Goal: Task Accomplishment & Management: Complete application form

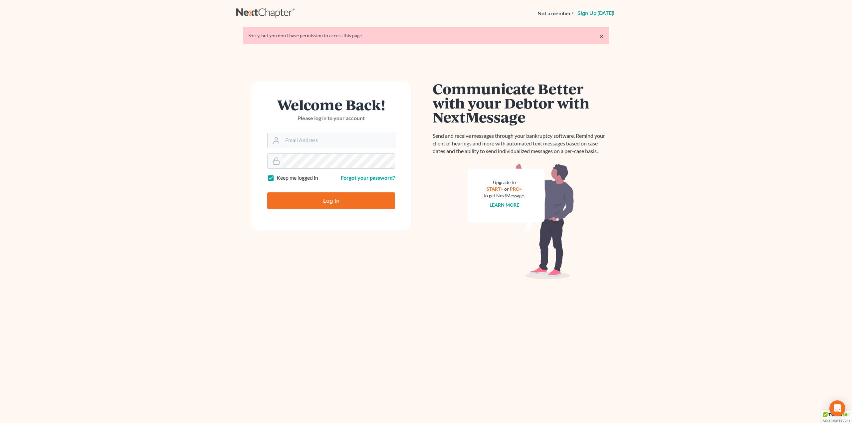
click at [302, 149] on form "Welcome Back! Please log in to your account Email Address Password Keep me logg…" at bounding box center [331, 156] width 160 height 149
click at [302, 146] on input "Email Address" at bounding box center [338, 140] width 112 height 15
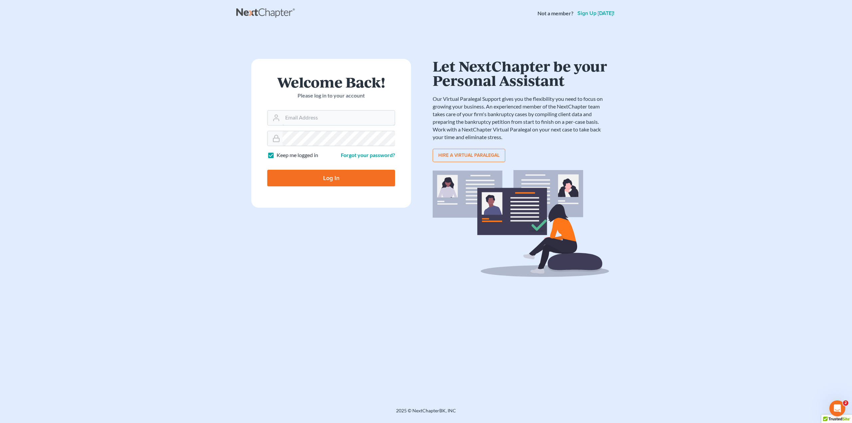
type input "[PERSON_NAME][EMAIL_ADDRESS][DOMAIN_NAME]"
click at [305, 175] on input "Log In" at bounding box center [331, 178] width 128 height 17
type input "Thinking..."
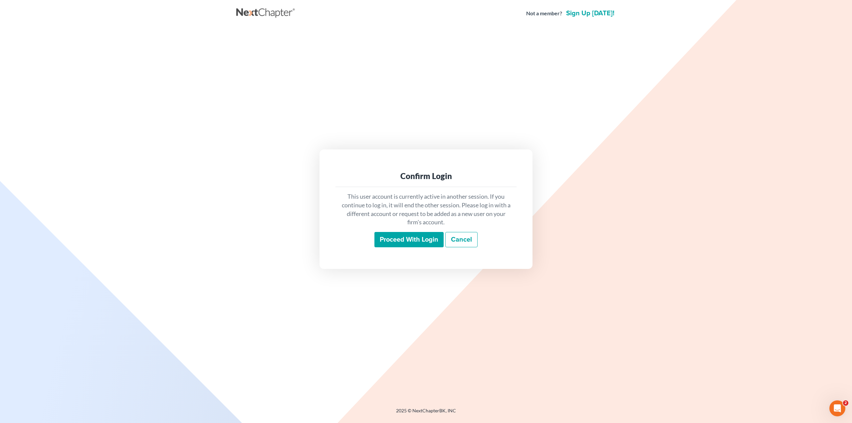
click at [401, 240] on input "Proceed with login" at bounding box center [408, 239] width 69 height 15
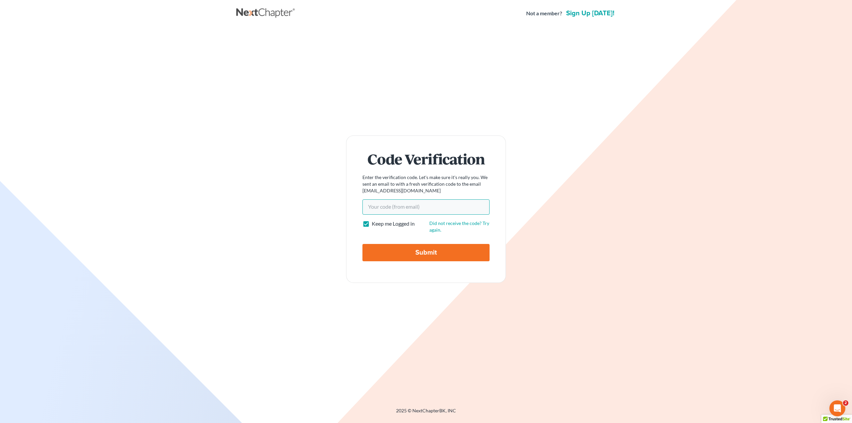
click at [381, 208] on input "Your code(from email)" at bounding box center [425, 206] width 127 height 15
type input "febba4"
click at [440, 253] on input "Submit" at bounding box center [425, 252] width 127 height 17
type input "Thinking..."
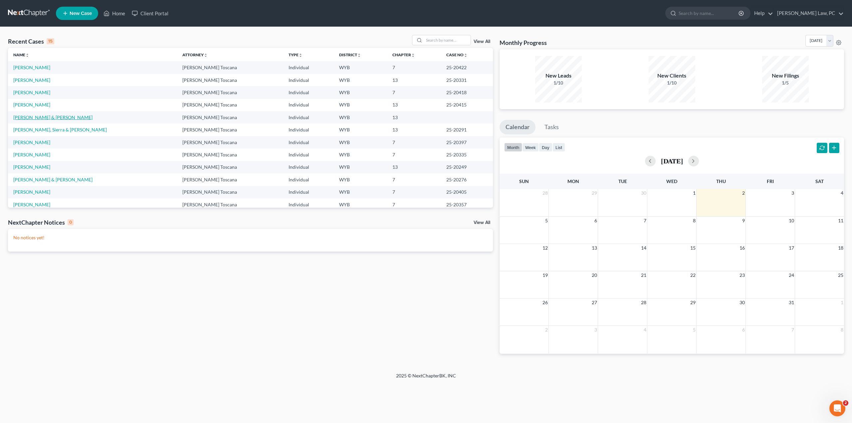
click at [51, 117] on link "[PERSON_NAME] & [PERSON_NAME]" at bounding box center [52, 117] width 79 height 6
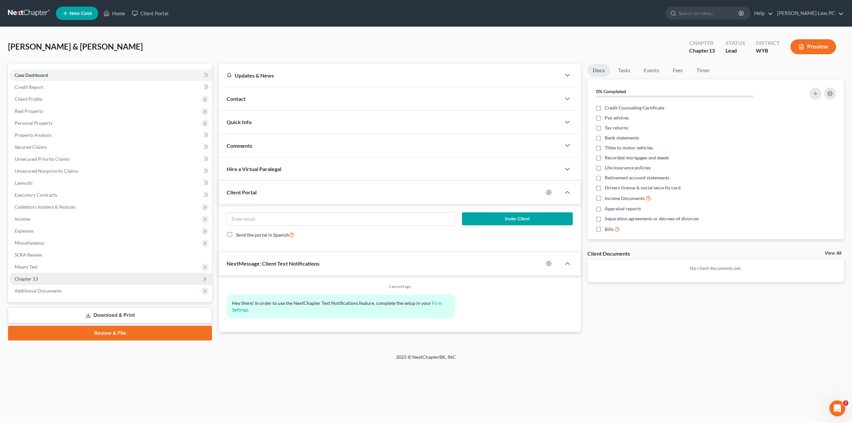
click at [44, 279] on span "Chapter 13" at bounding box center [110, 279] width 203 height 12
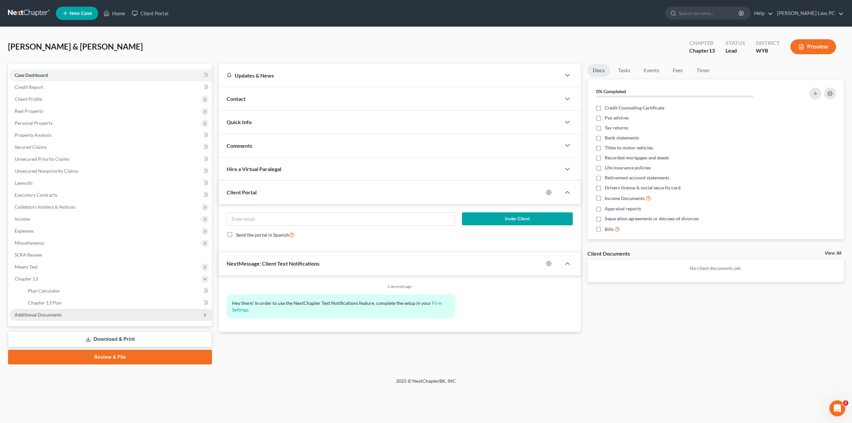
click at [45, 314] on span "Additional Documents" at bounding box center [38, 315] width 47 height 6
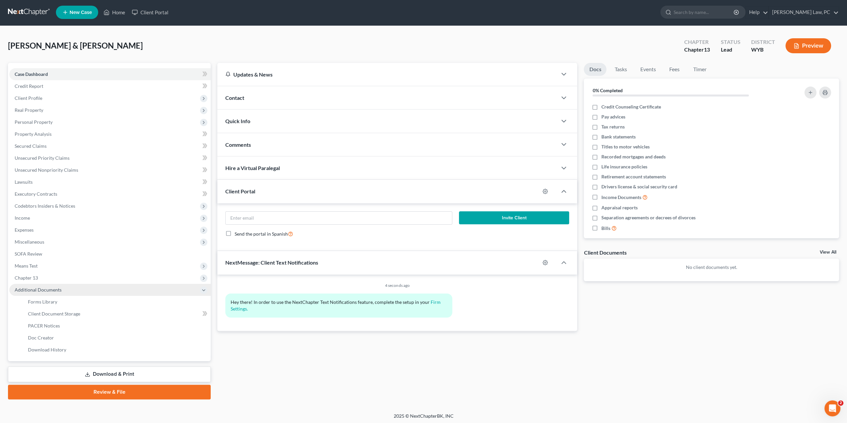
scroll to position [2, 0]
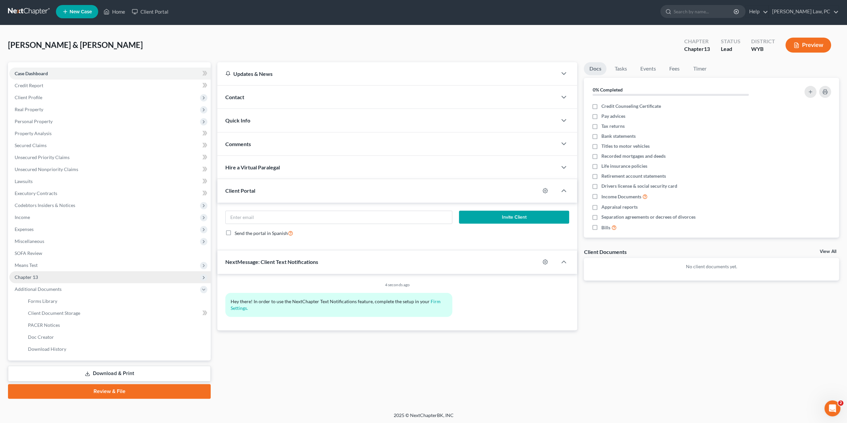
click at [51, 278] on span "Chapter 13" at bounding box center [109, 277] width 201 height 12
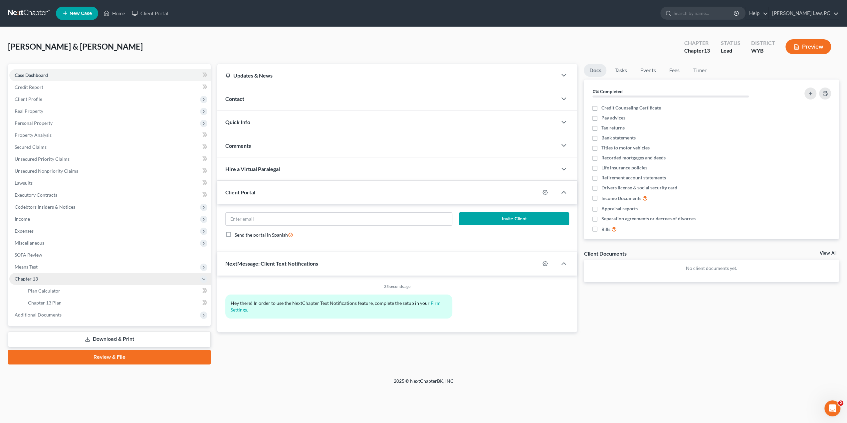
scroll to position [0, 0]
click at [45, 263] on span "Means Test" at bounding box center [110, 267] width 203 height 12
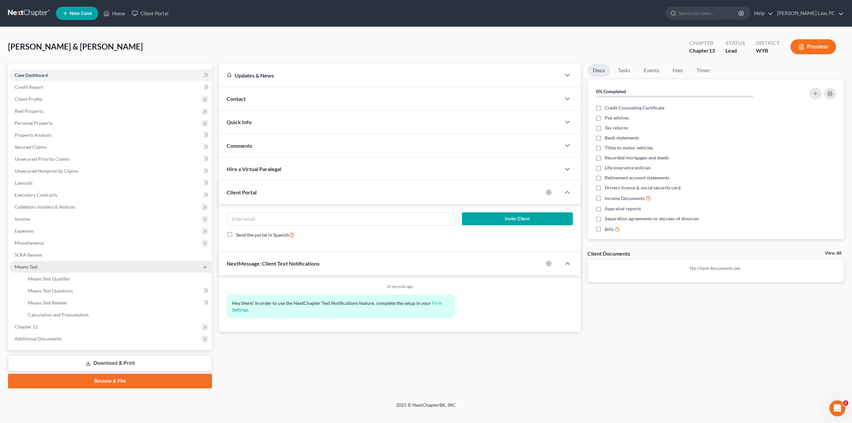
click at [41, 265] on span "Means Test" at bounding box center [110, 267] width 203 height 12
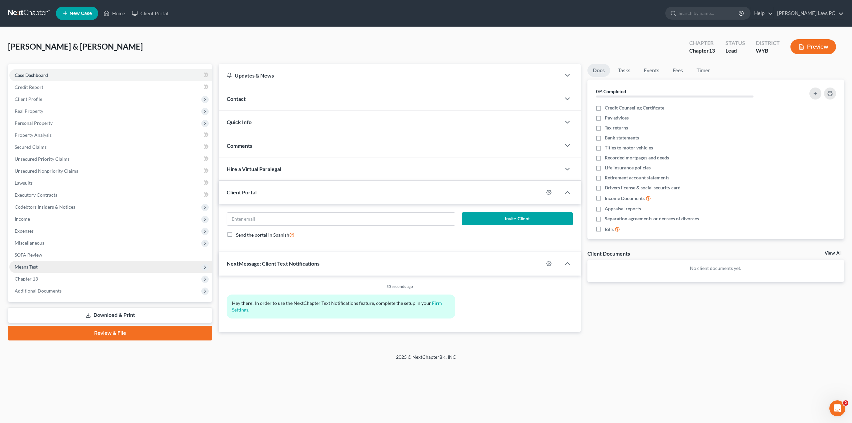
click at [41, 267] on span "Means Test" at bounding box center [110, 267] width 203 height 12
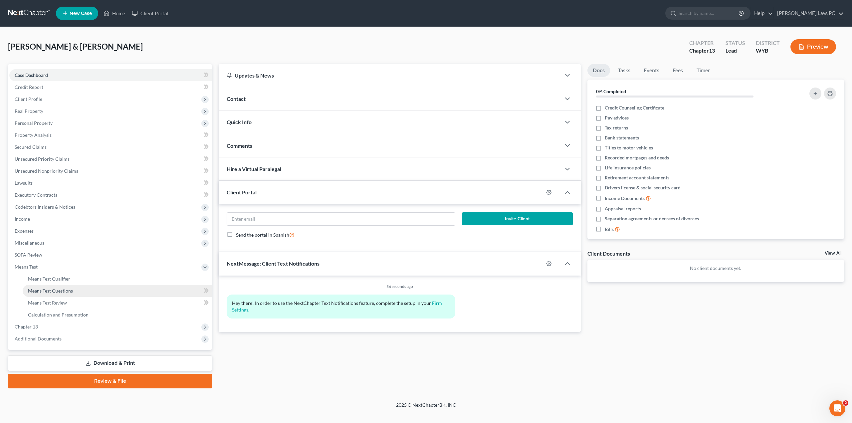
click at [56, 290] on span "Means Test Questions" at bounding box center [50, 291] width 45 height 6
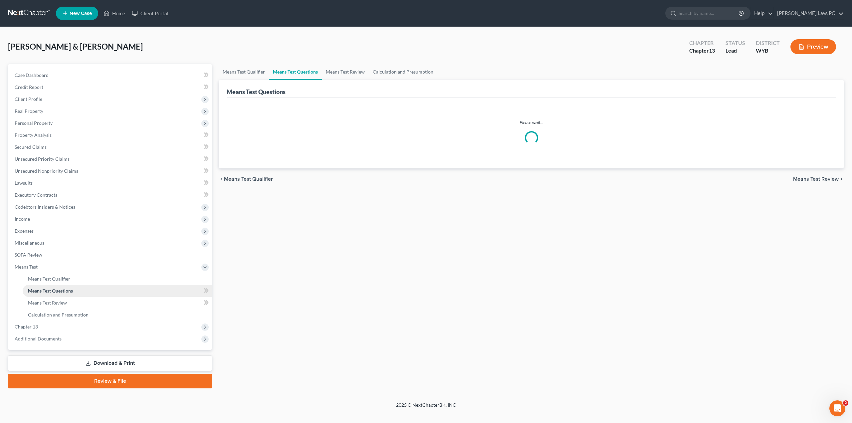
select select "2"
select select "0"
select select "60"
select select "1"
select select "45"
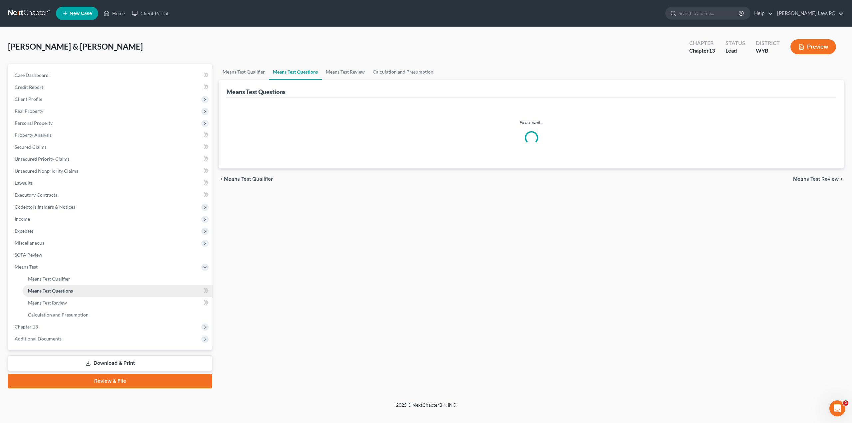
select select "2"
select select "60"
select select "2"
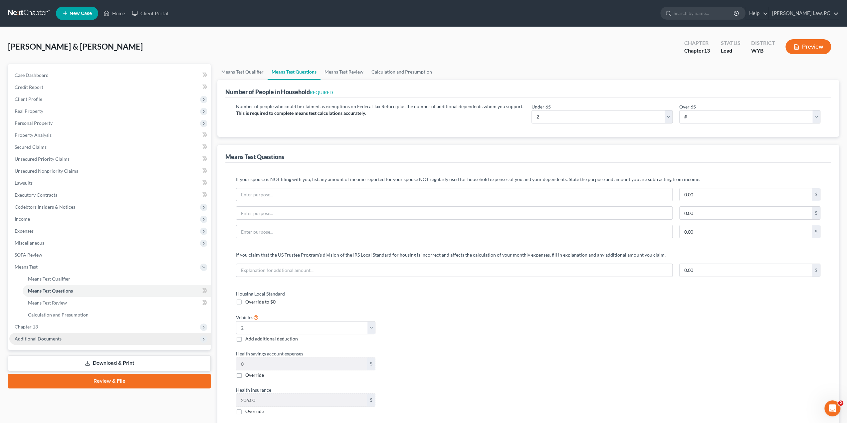
click at [53, 336] on span "Additional Documents" at bounding box center [38, 339] width 47 height 6
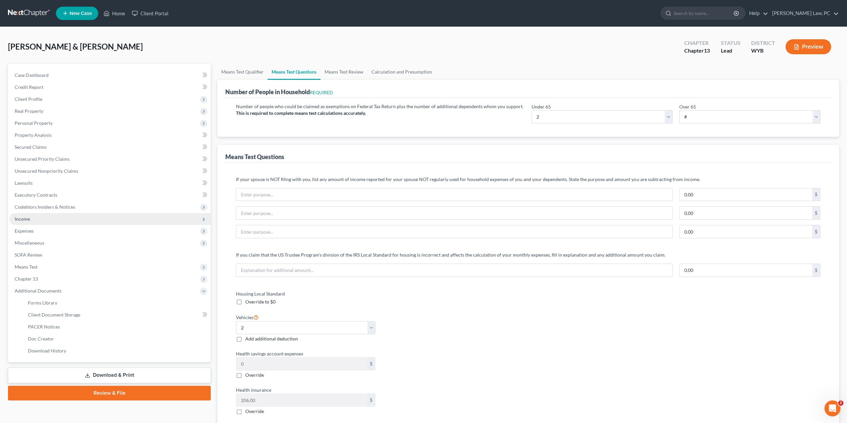
click at [39, 218] on span "Income" at bounding box center [109, 219] width 201 height 12
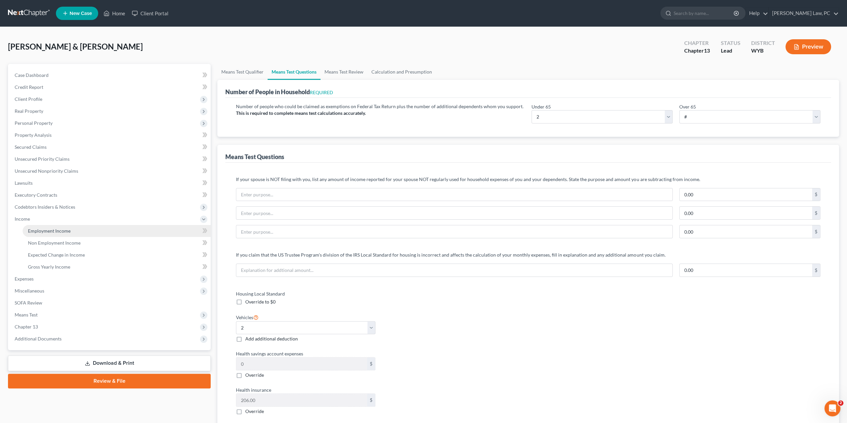
click at [62, 233] on span "Employment Income" at bounding box center [49, 231] width 43 height 6
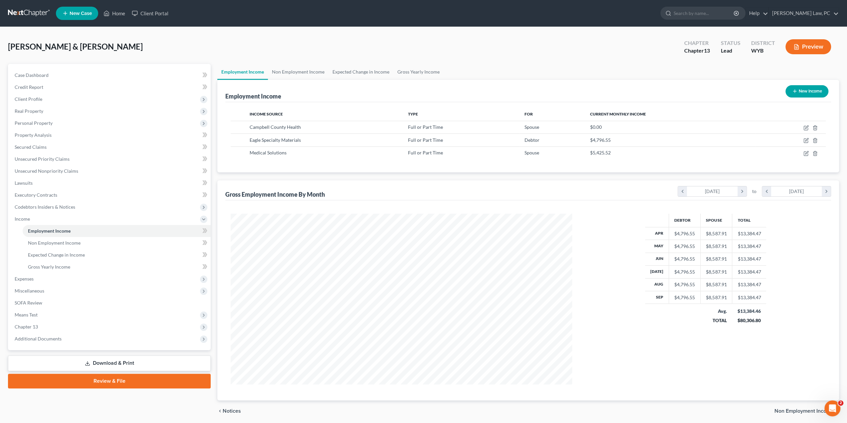
scroll to position [170, 355]
click at [24, 279] on span "Expenses" at bounding box center [24, 279] width 19 height 6
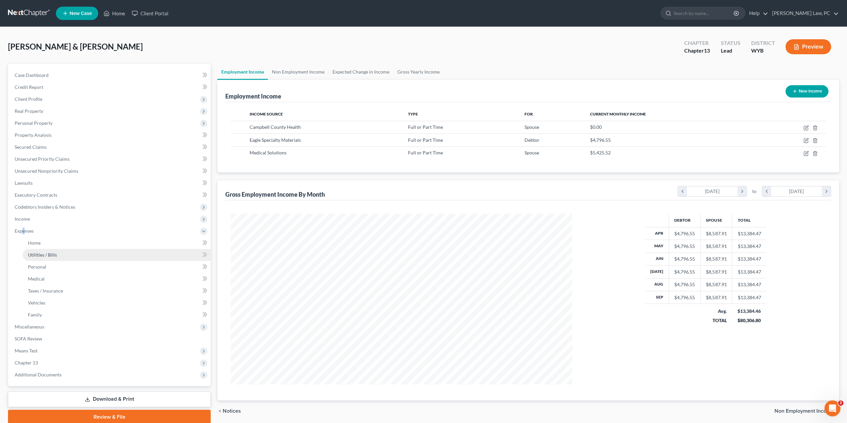
click at [40, 256] on span "Utilities / Bills" at bounding box center [42, 255] width 29 height 6
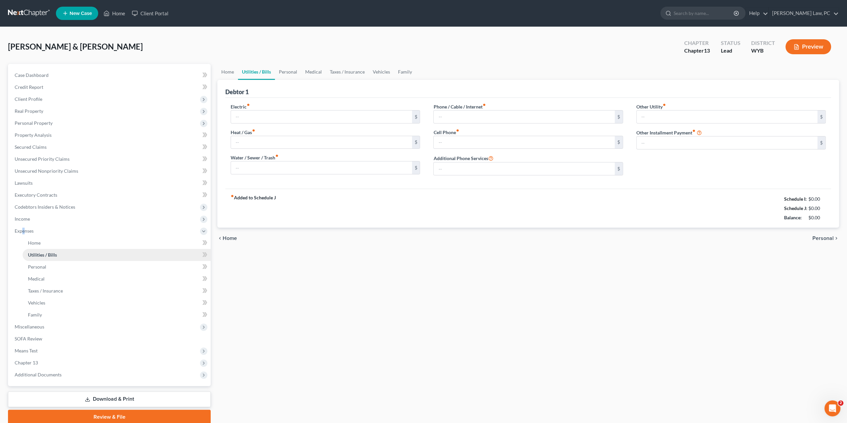
type input "200.00"
type input "121.00"
type input "245.00"
type input "73.00"
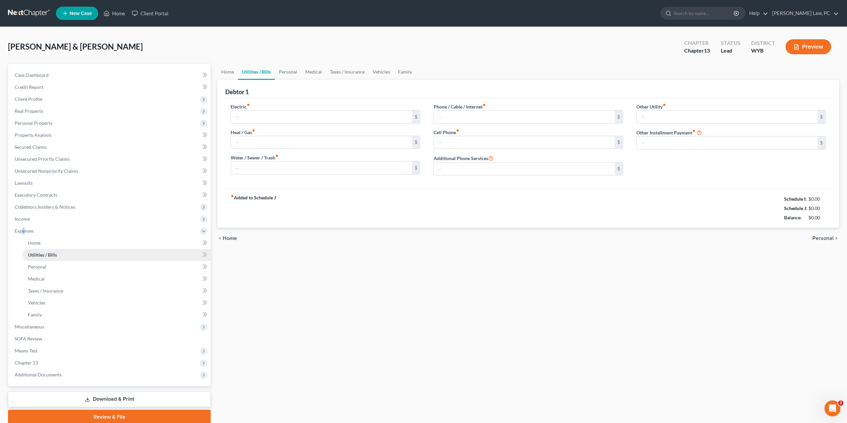
type input "0.00"
click at [40, 289] on span "Taxes / Insurance" at bounding box center [45, 291] width 35 height 6
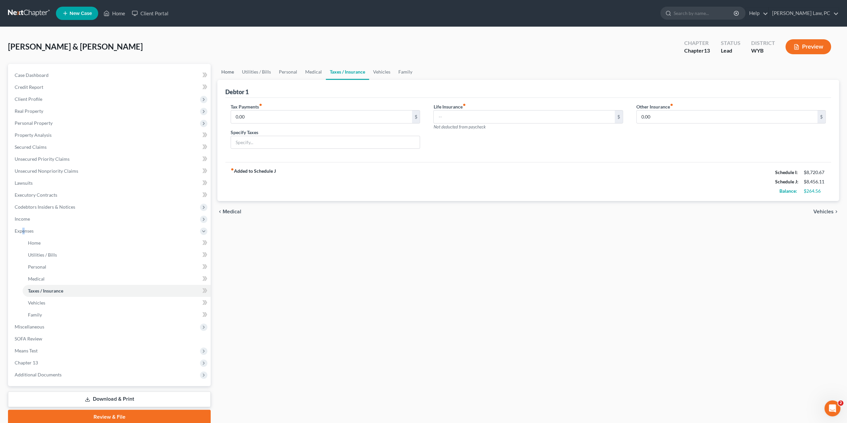
click at [228, 73] on link "Home" at bounding box center [227, 72] width 21 height 16
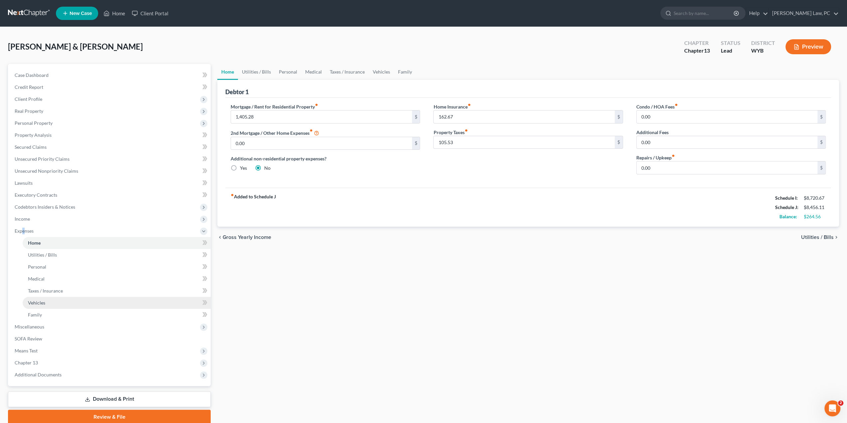
click at [45, 302] on link "Vehicles" at bounding box center [117, 303] width 188 height 12
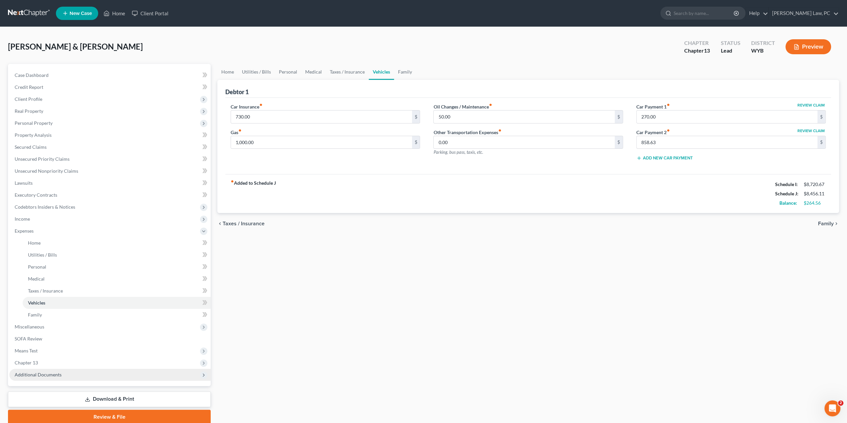
click at [104, 376] on span "Additional Documents" at bounding box center [109, 375] width 201 height 12
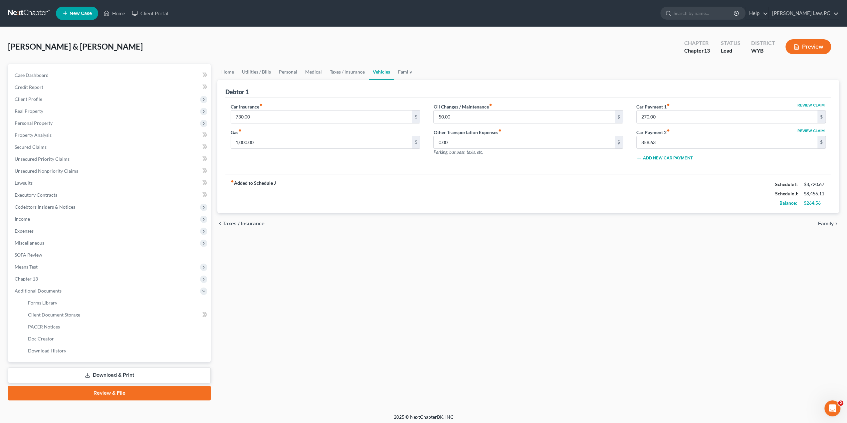
click at [311, 310] on div "Home Utilities / Bills Personal Medical Taxes / Insurance Vehicles Family Debto…" at bounding box center [528, 232] width 628 height 336
click at [29, 218] on span "Income" at bounding box center [22, 219] width 15 height 6
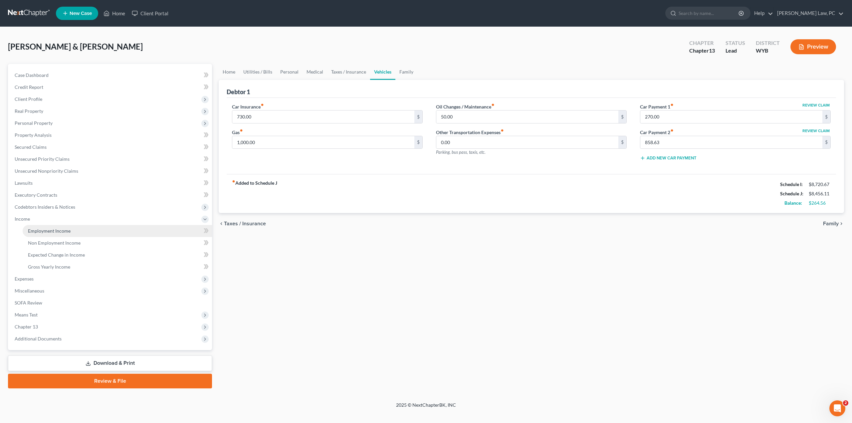
click at [62, 230] on span "Employment Income" at bounding box center [49, 231] width 43 height 6
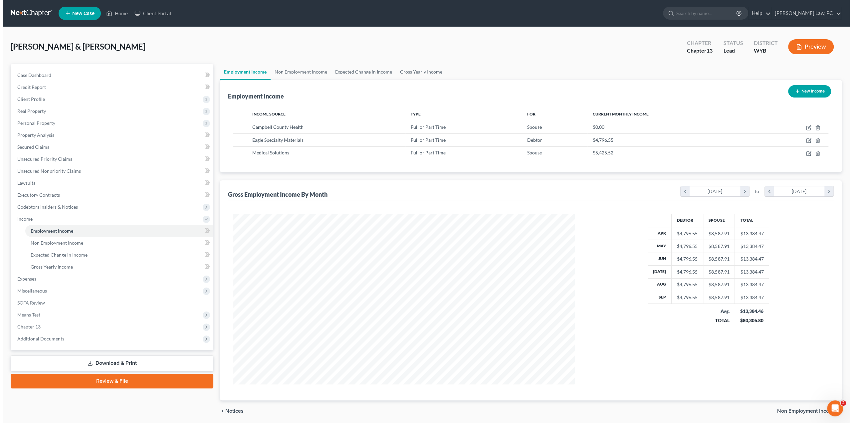
scroll to position [170, 355]
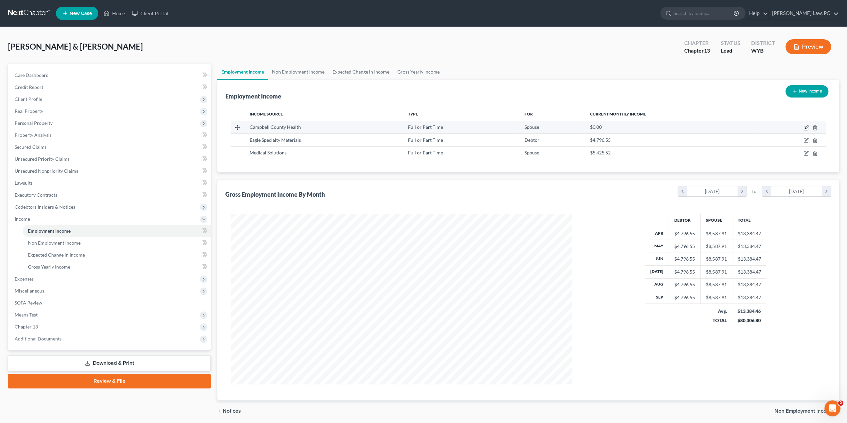
click at [805, 126] on icon "button" at bounding box center [805, 127] width 5 height 5
select select "0"
select select "53"
select select "2"
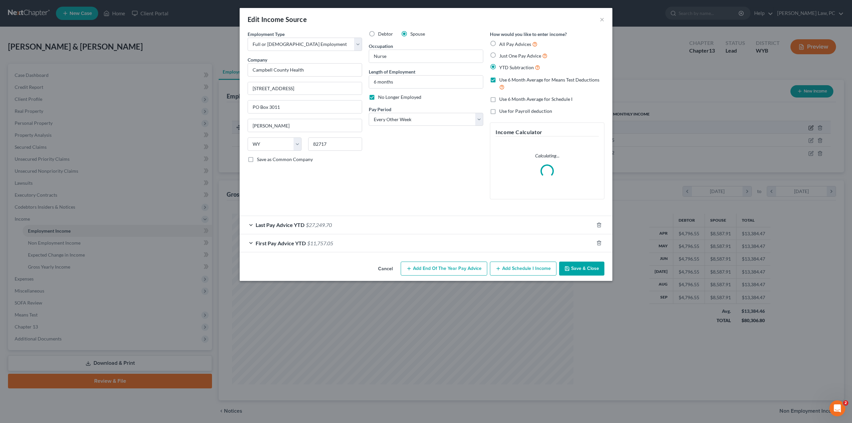
scroll to position [172, 357]
click at [311, 241] on span "$11,757.05" at bounding box center [320, 243] width 26 height 6
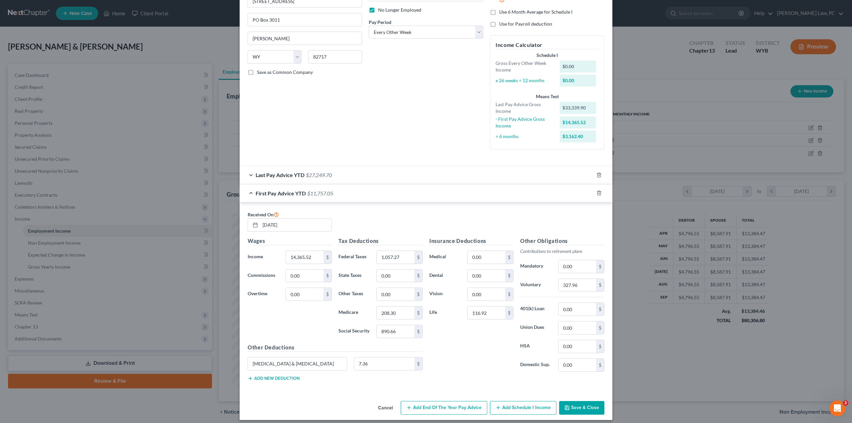
scroll to position [90, 0]
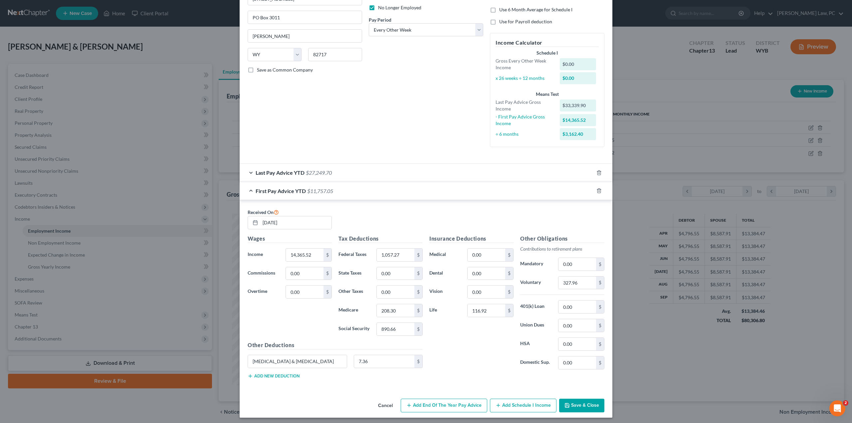
click at [344, 172] on div "Last Pay Advice YTD $27,249.70" at bounding box center [417, 173] width 354 height 18
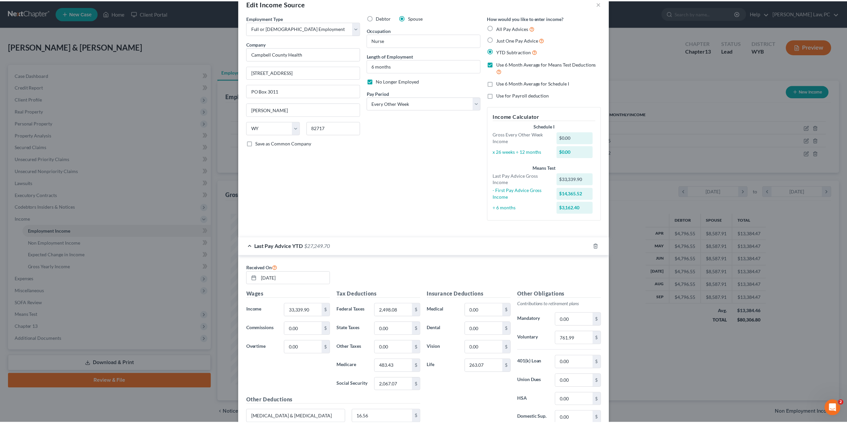
scroll to position [0, 0]
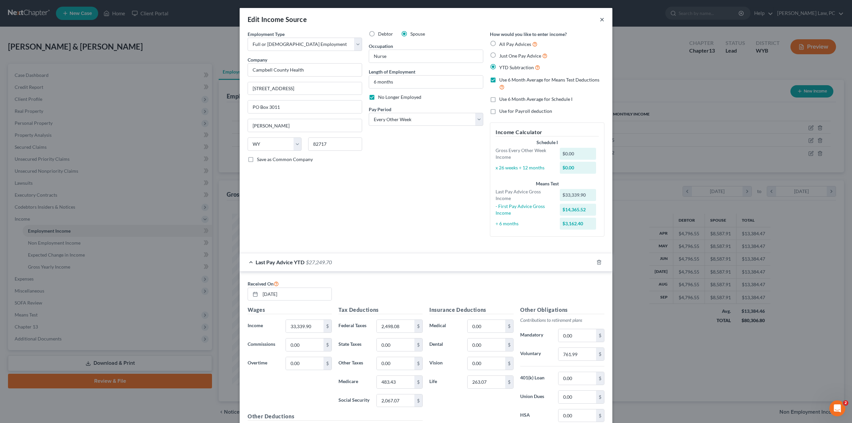
click at [600, 20] on button "×" at bounding box center [602, 19] width 5 height 8
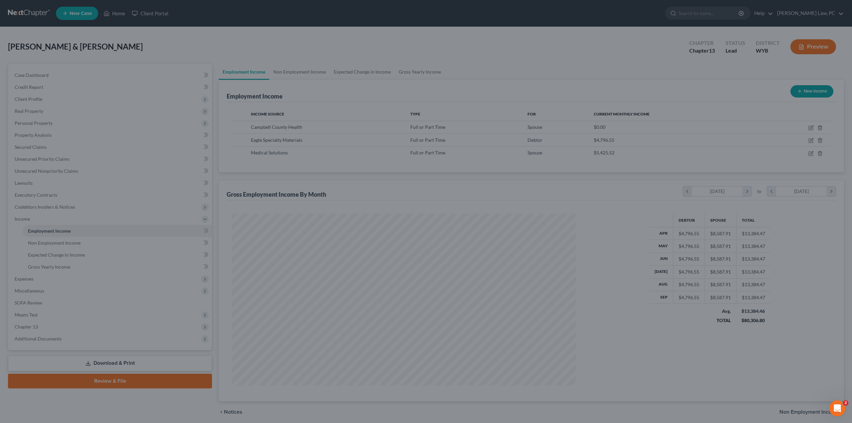
scroll to position [332552, 332368]
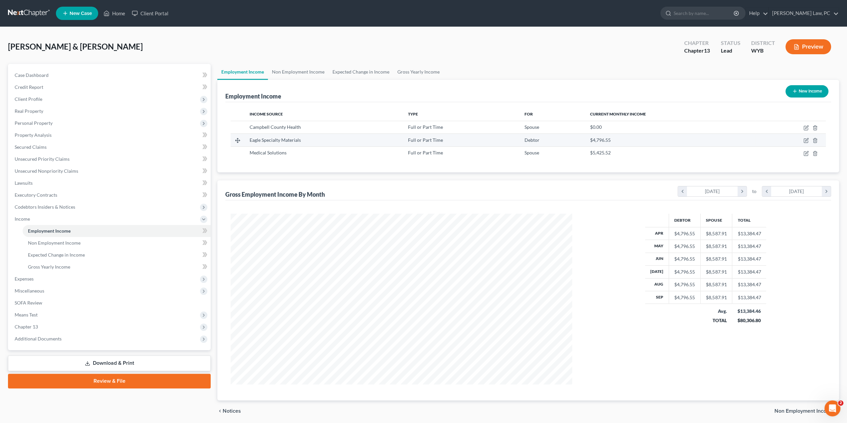
click at [428, 143] on div "Full or Part Time" at bounding box center [461, 140] width 106 height 7
click at [803, 139] on icon "button" at bounding box center [805, 140] width 5 height 5
select select "0"
select select "53"
select select "2"
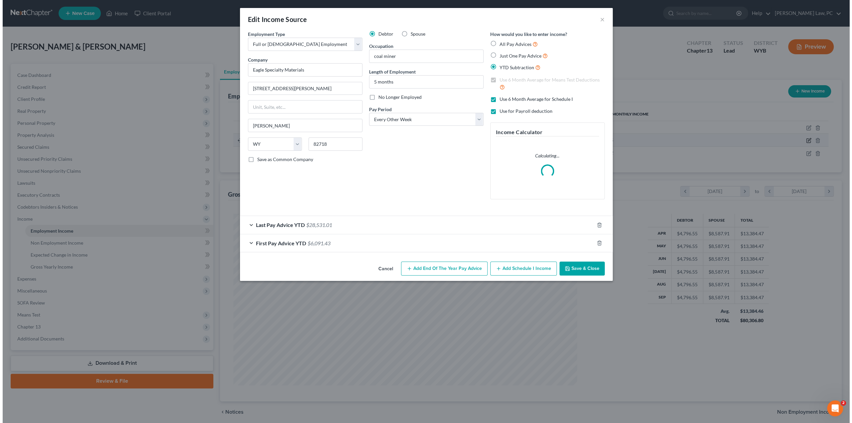
scroll to position [172, 357]
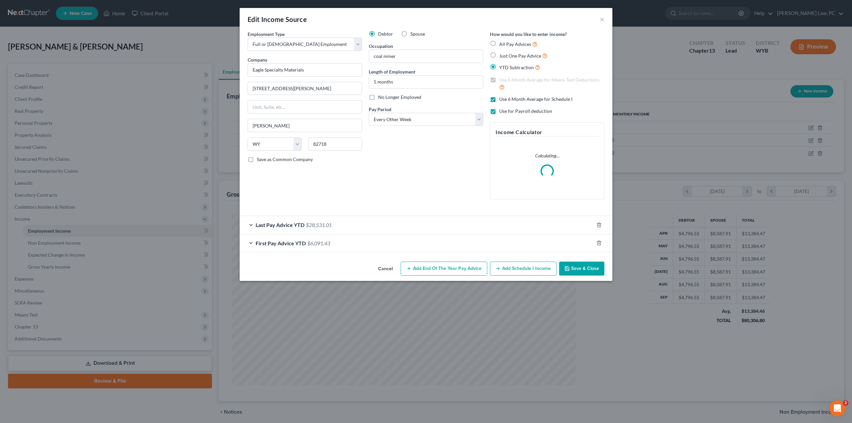
click at [357, 225] on div "Last Pay Advice YTD $28,531.01" at bounding box center [417, 225] width 354 height 18
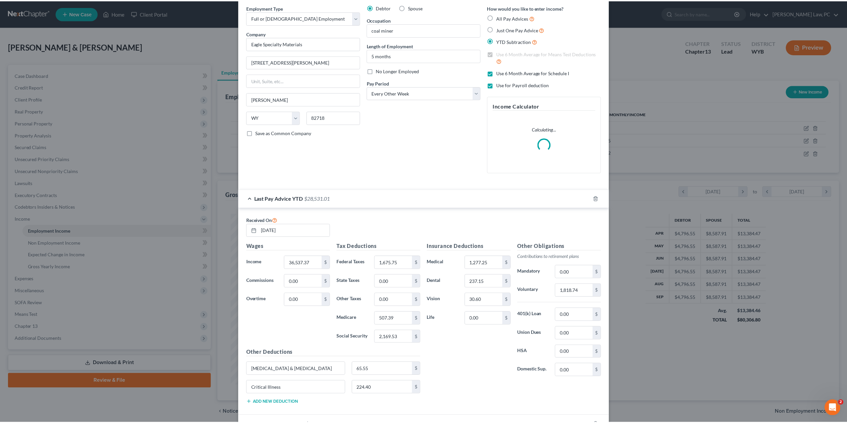
scroll to position [71, 0]
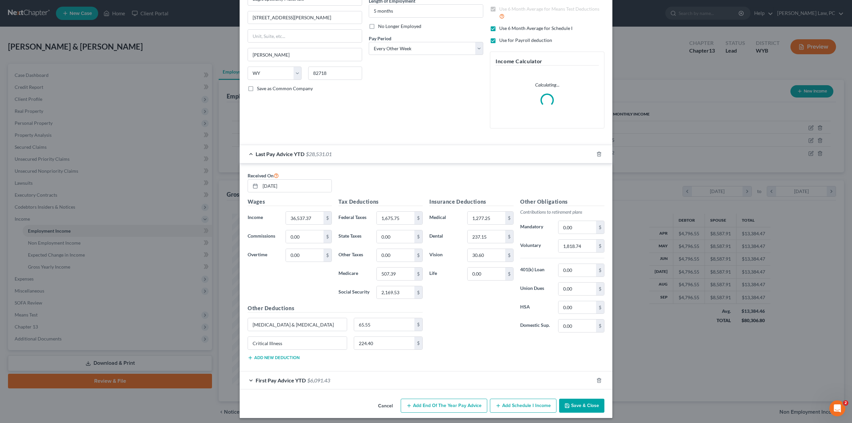
drag, startPoint x: 572, startPoint y: 405, endPoint x: 578, endPoint y: 400, distance: 7.4
click at [572, 405] on button "Save & Close" at bounding box center [581, 406] width 45 height 14
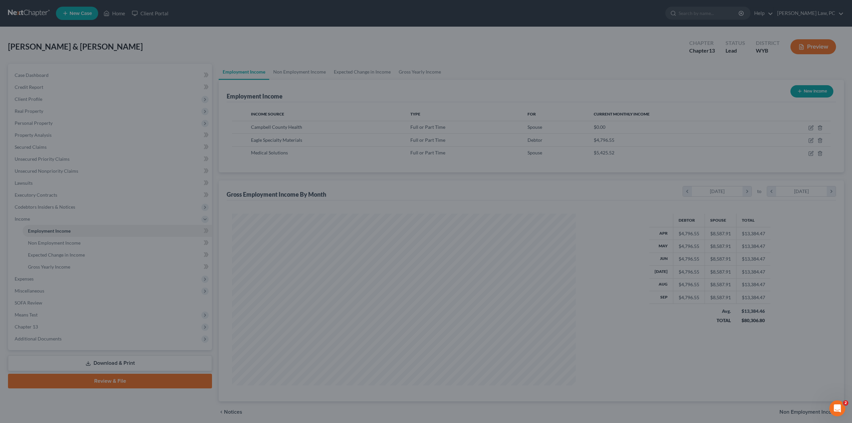
scroll to position [332552, 332368]
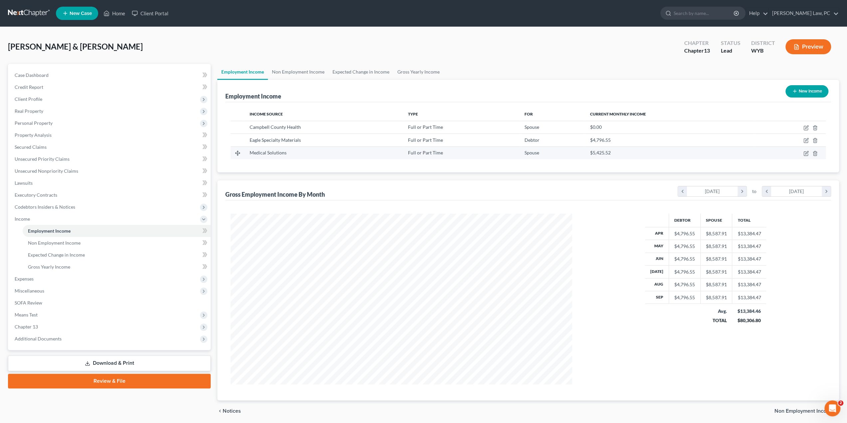
click at [328, 151] on div "Medical Solutions" at bounding box center [324, 152] width 148 height 7
click at [805, 153] on icon "button" at bounding box center [806, 152] width 3 height 3
select select "0"
select select "30"
select select "3"
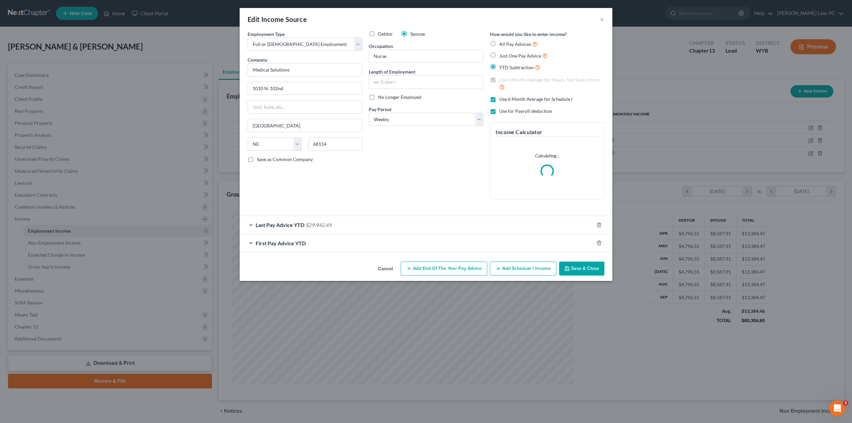
scroll to position [172, 357]
click at [397, 228] on div "Last Pay Advice YTD $29,942.49" at bounding box center [417, 225] width 354 height 18
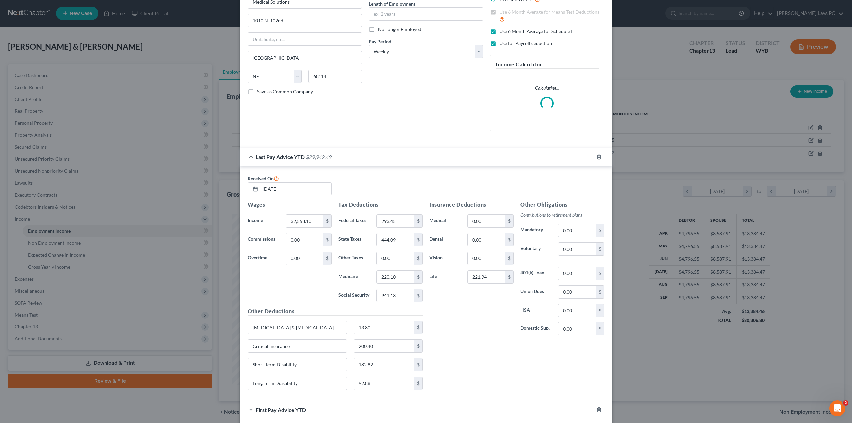
scroll to position [97, 0]
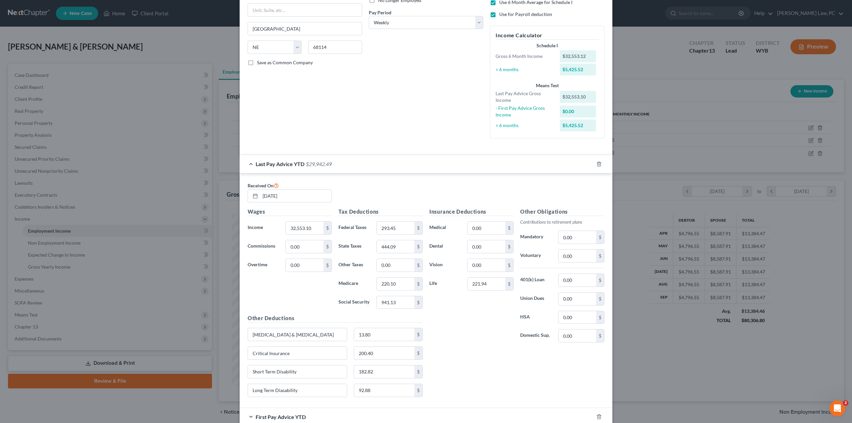
click at [385, 402] on div "Received On [DATE] Wages Income * 32,553.10 $ Commissions 0.00 $ Overtime 0.00 …" at bounding box center [426, 290] width 373 height 235
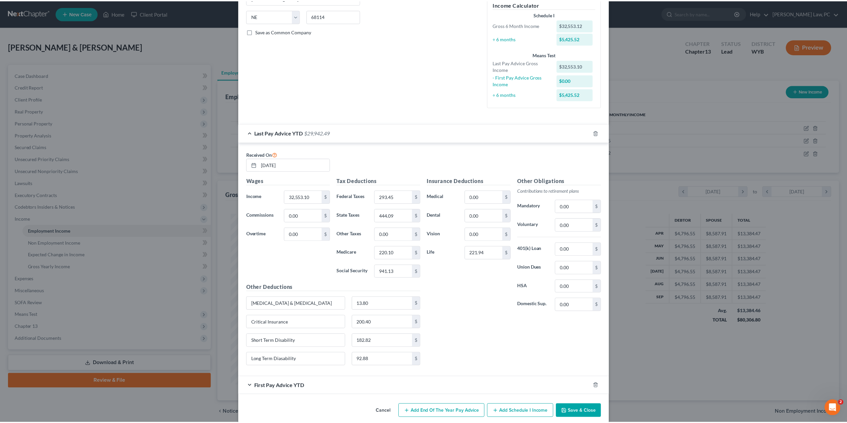
scroll to position [133, 0]
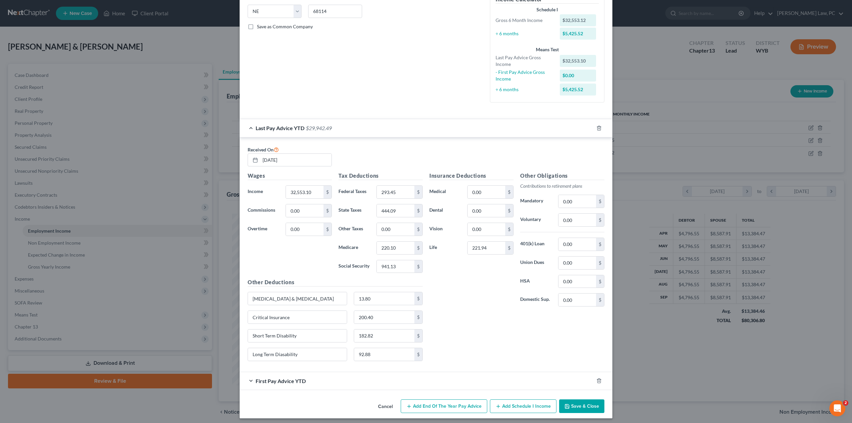
click at [385, 404] on button "Cancel" at bounding box center [385, 406] width 25 height 13
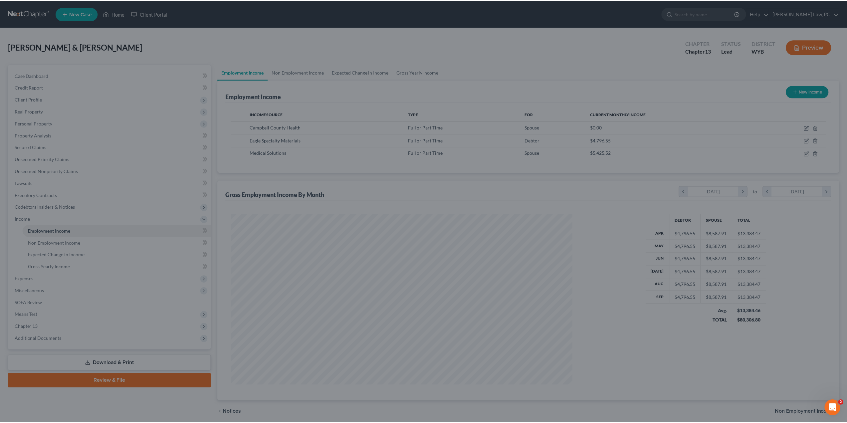
scroll to position [332552, 332368]
